Goal: Task Accomplishment & Management: Use online tool/utility

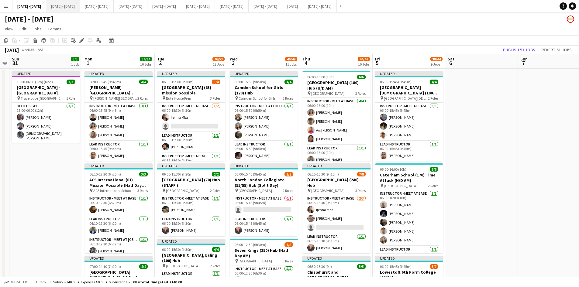
click at [66, 8] on button "[DATE] - [DATE] Close" at bounding box center [63, 6] width 34 height 12
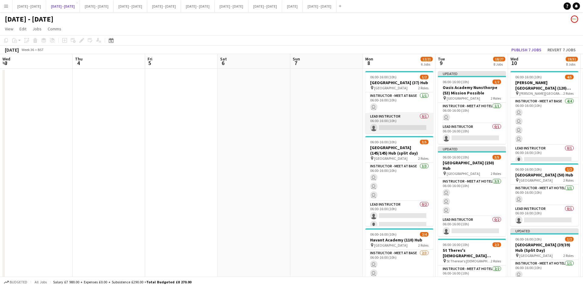
scroll to position [0, 207]
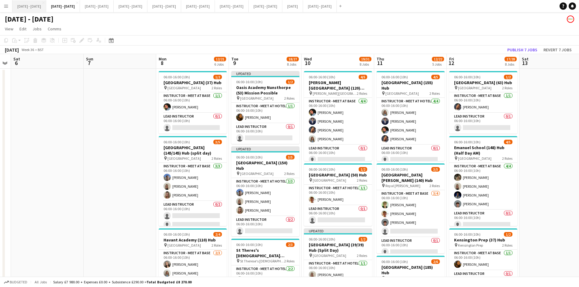
click at [26, 5] on button "[DATE] - [DATE] Close" at bounding box center [29, 6] width 34 height 12
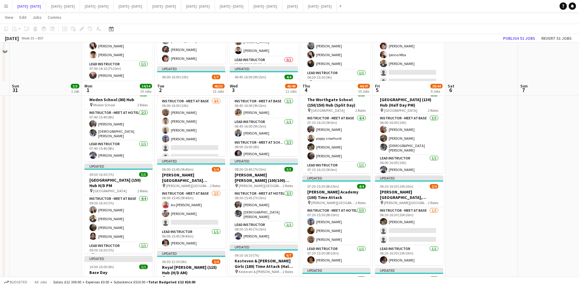
scroll to position [304, 0]
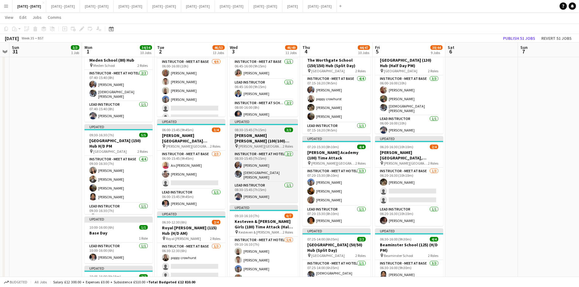
click at [272, 129] on div "08:30-15:45 (7h15m) 3/3" at bounding box center [264, 130] width 68 height 5
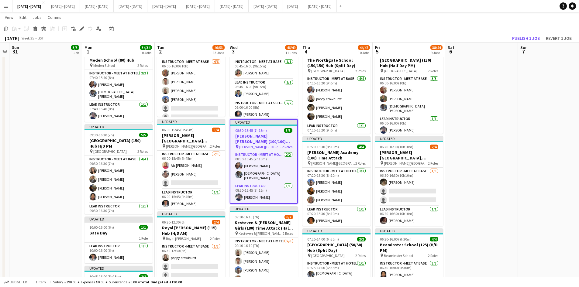
click at [272, 129] on div "08:30-15:45 (7h15m) 3/3" at bounding box center [263, 130] width 67 height 5
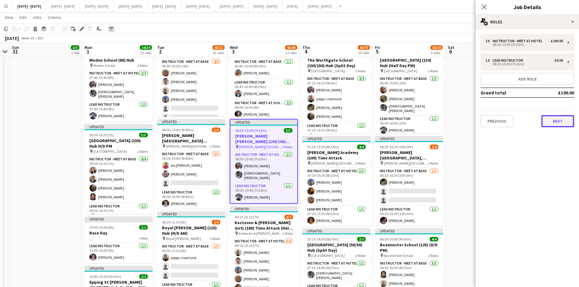
click at [552, 118] on button "Next" at bounding box center [557, 121] width 33 height 12
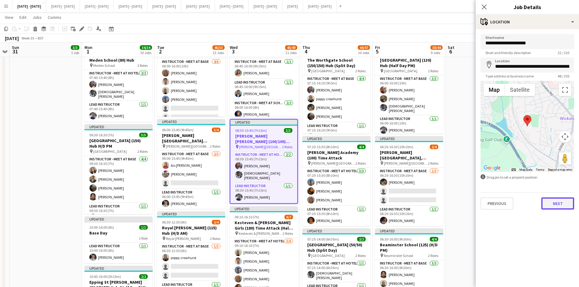
click at [555, 204] on button "Next" at bounding box center [557, 204] width 33 height 12
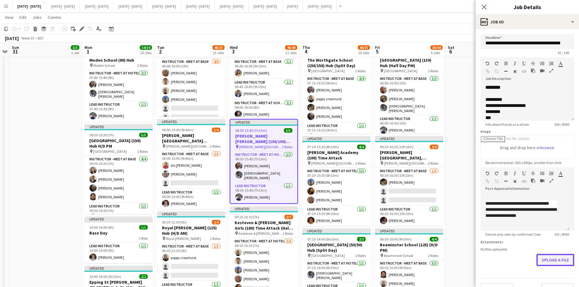
click at [534, 277] on form "**********" at bounding box center [527, 165] width 103 height 262
click at [538, 265] on button "Upload a file" at bounding box center [555, 260] width 38 height 12
